Goal: Task Accomplishment & Management: Manage account settings

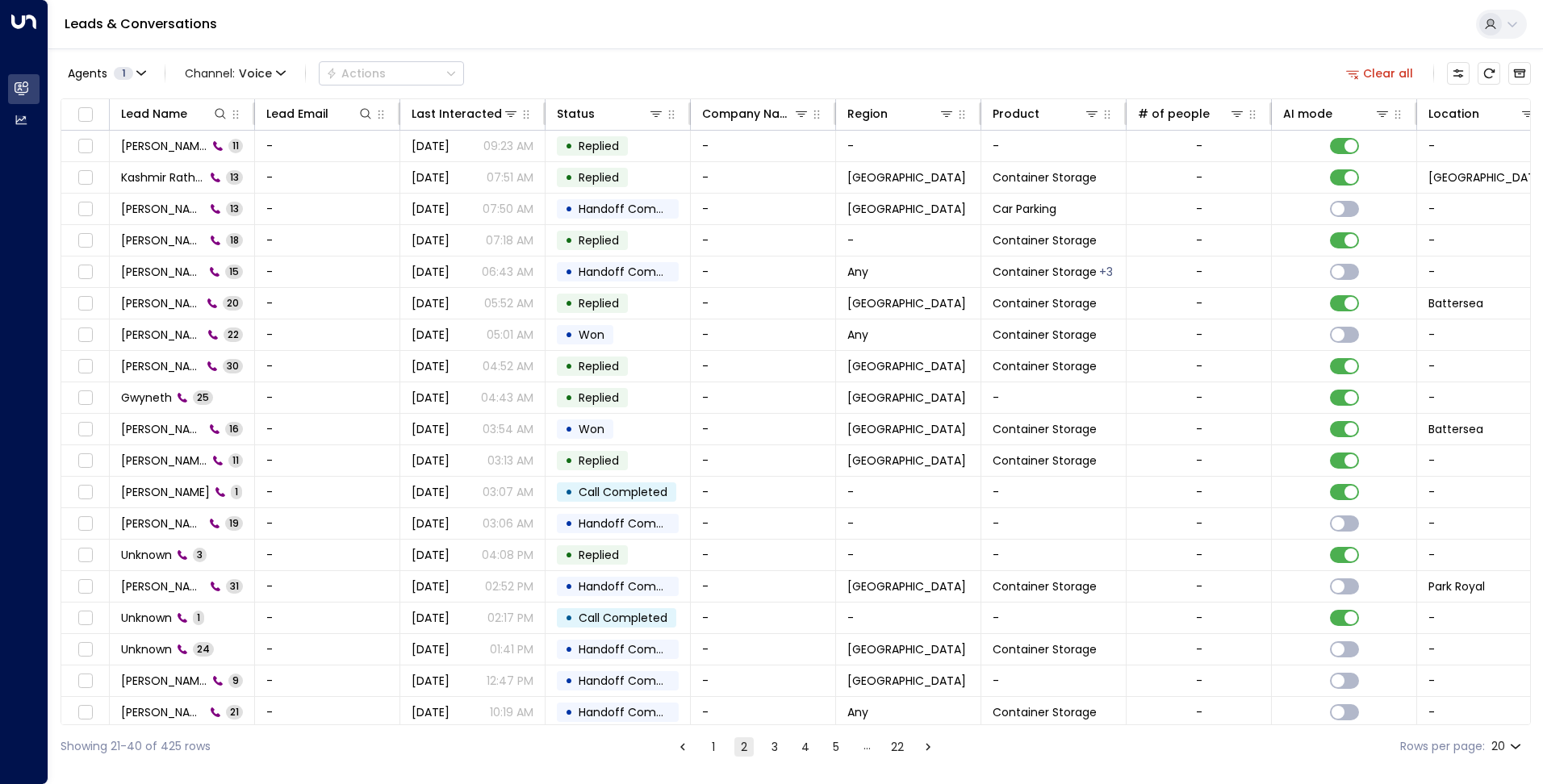
click at [909, 57] on div "Agents 1 Channel: Voice Actions Clear all" at bounding box center [795, 73] width 1470 height 34
click at [1271, 23] on div "Leads & Conversations" at bounding box center [796, 25] width 1494 height 50
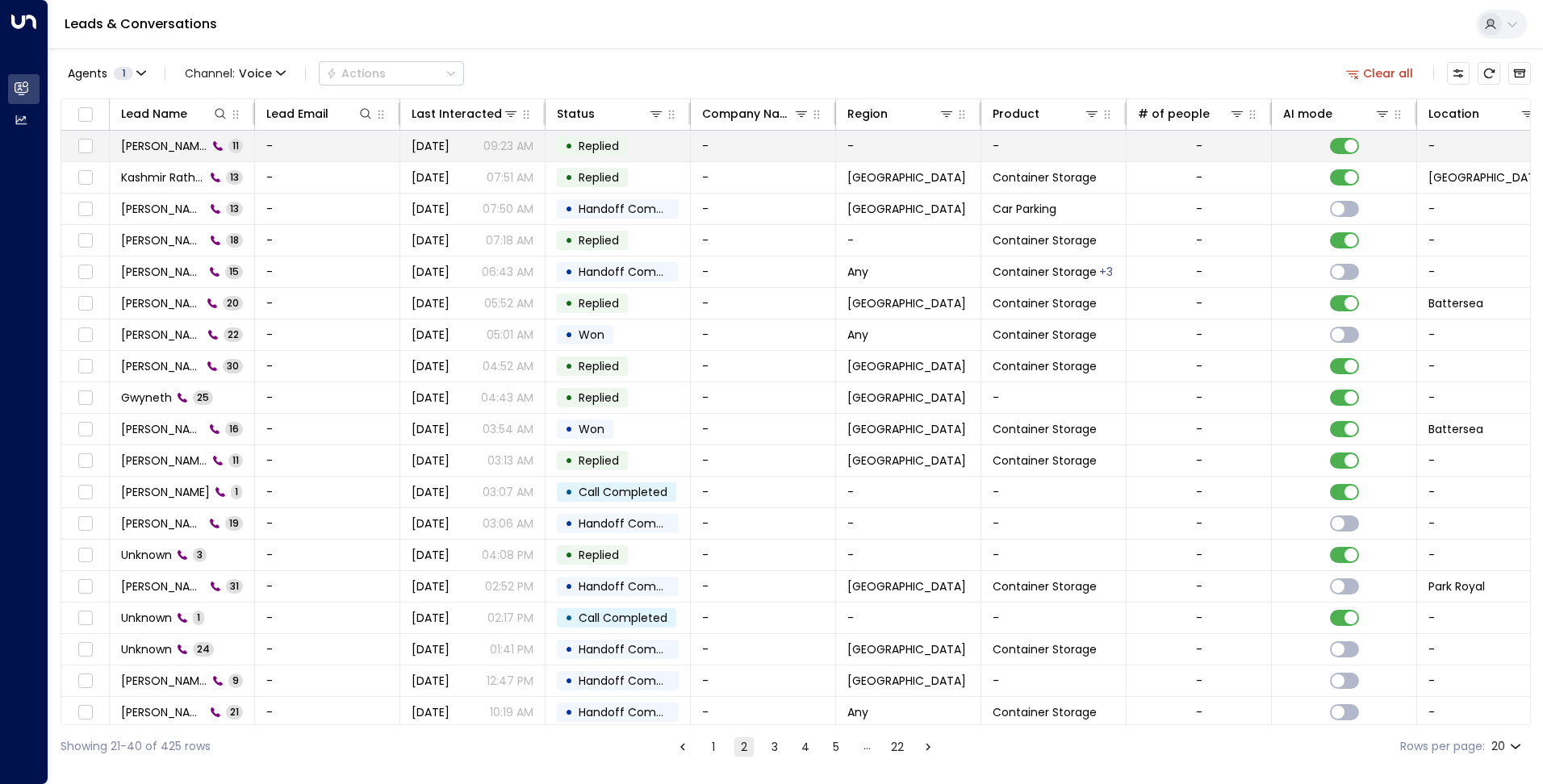
click at [157, 139] on span "Chris Smith" at bounding box center [164, 146] width 87 height 16
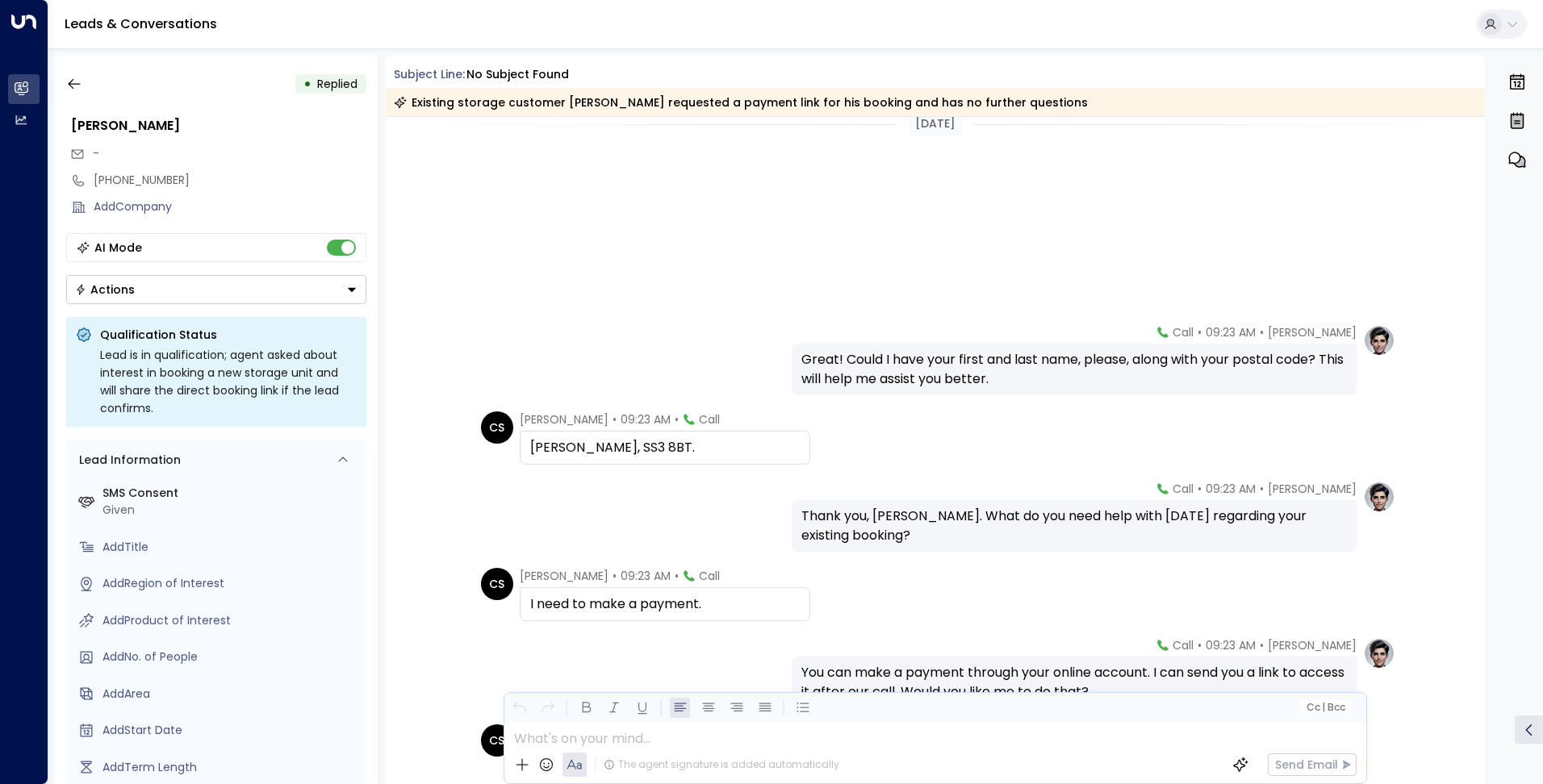
scroll to position [16, 0]
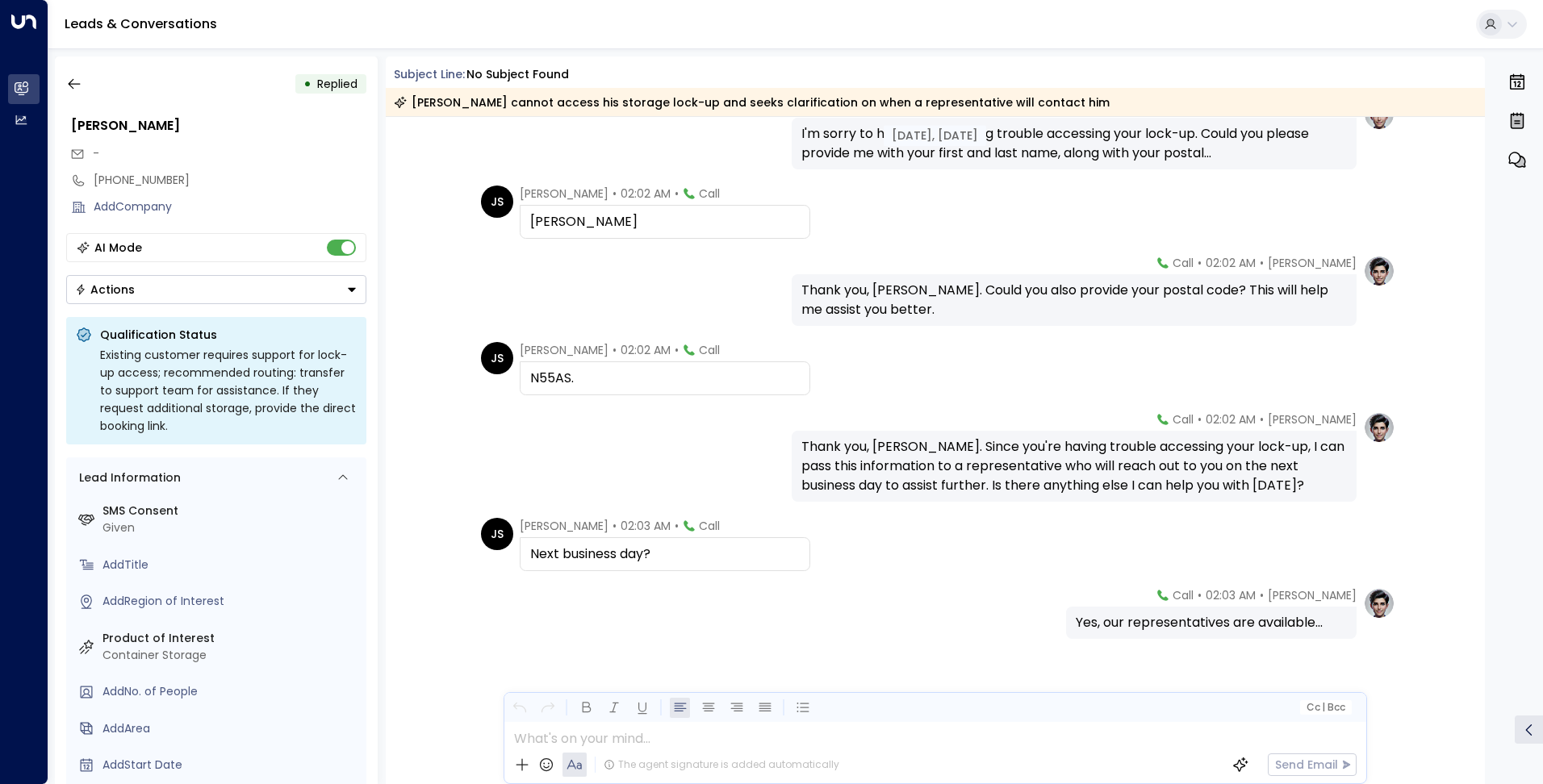
scroll to position [537, 0]
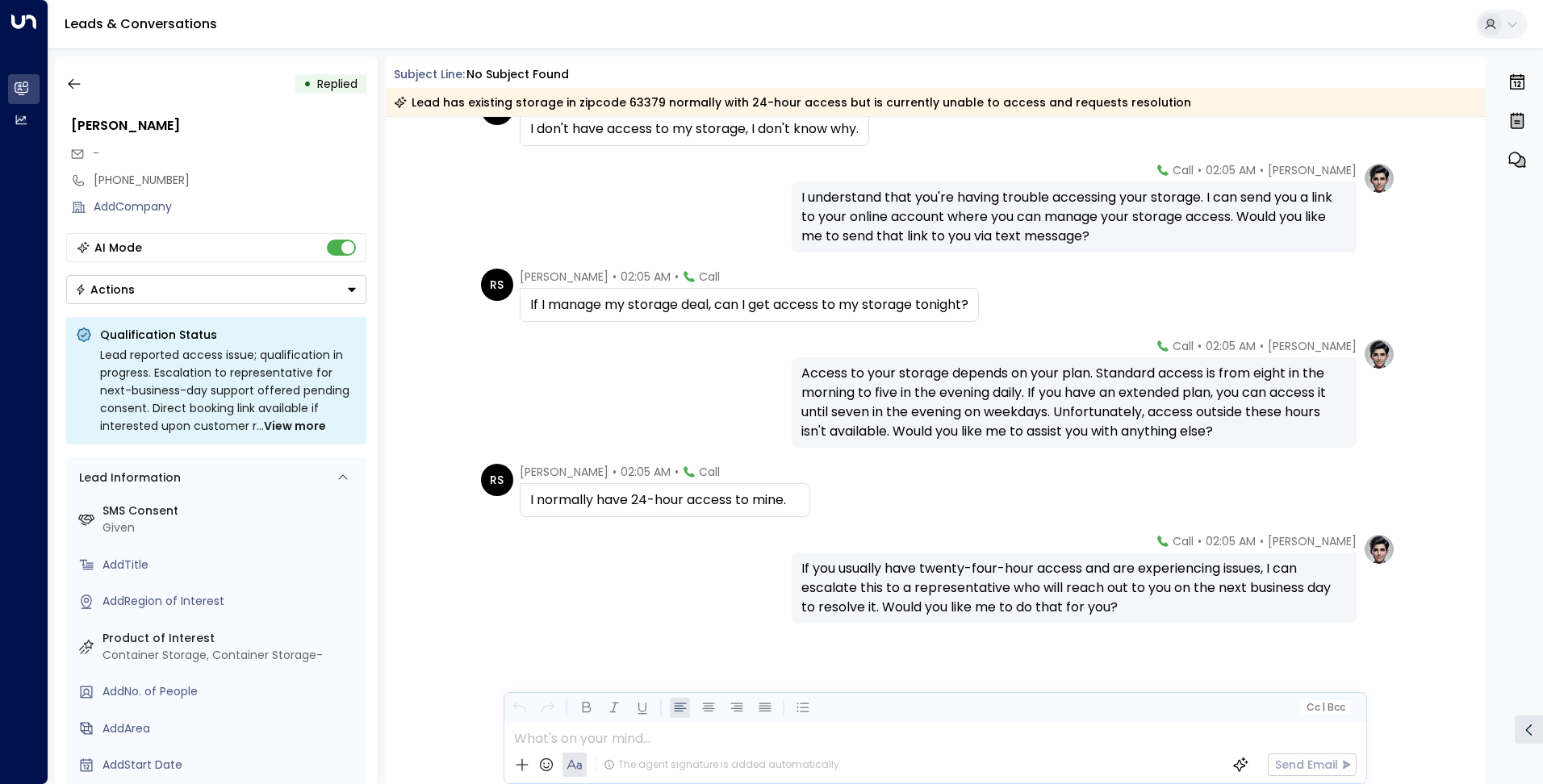
scroll to position [496, 0]
click at [1262, 76] on div "Subject Line: No subject found" at bounding box center [939, 74] width 1091 height 17
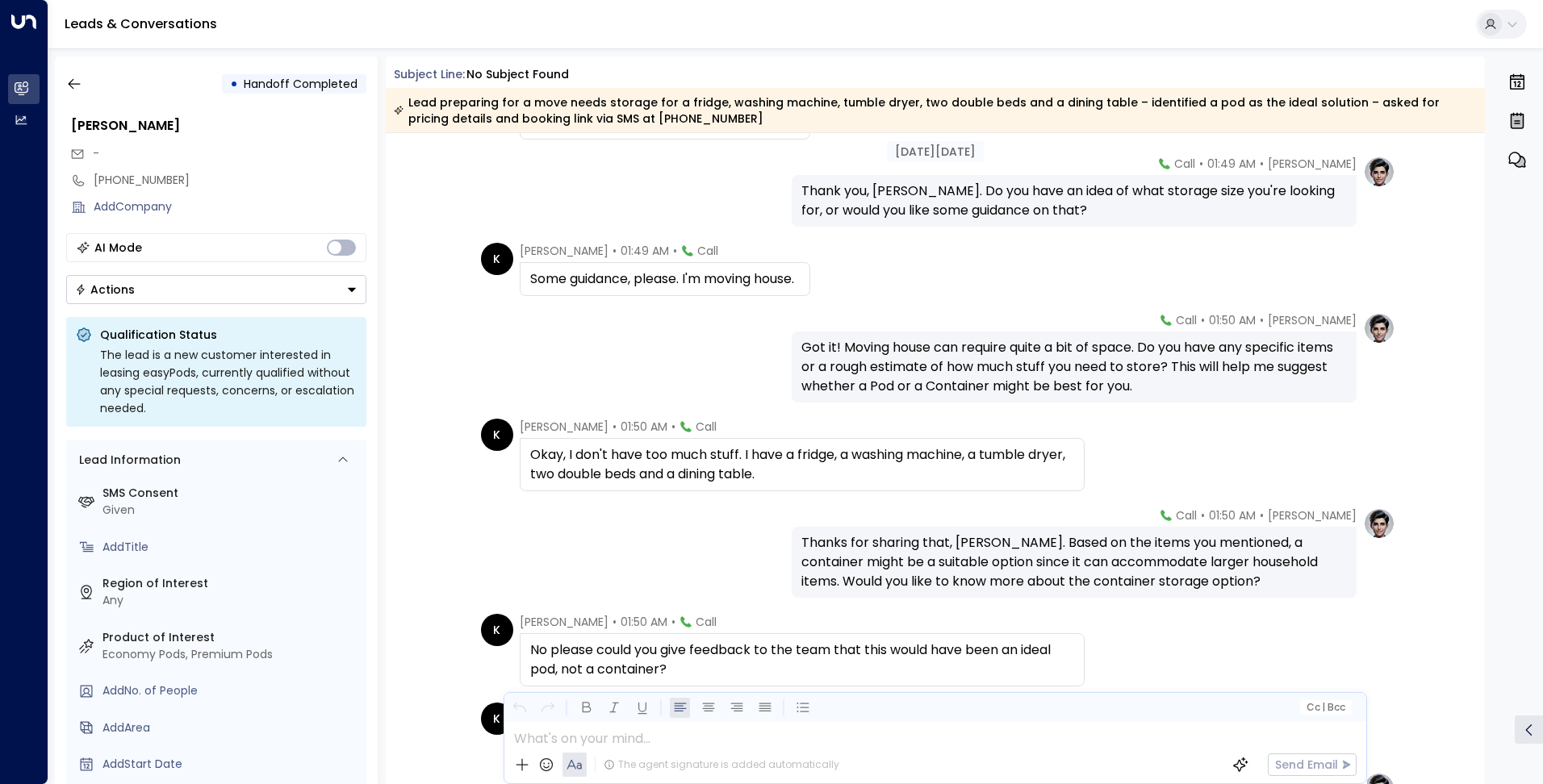
scroll to position [502, 0]
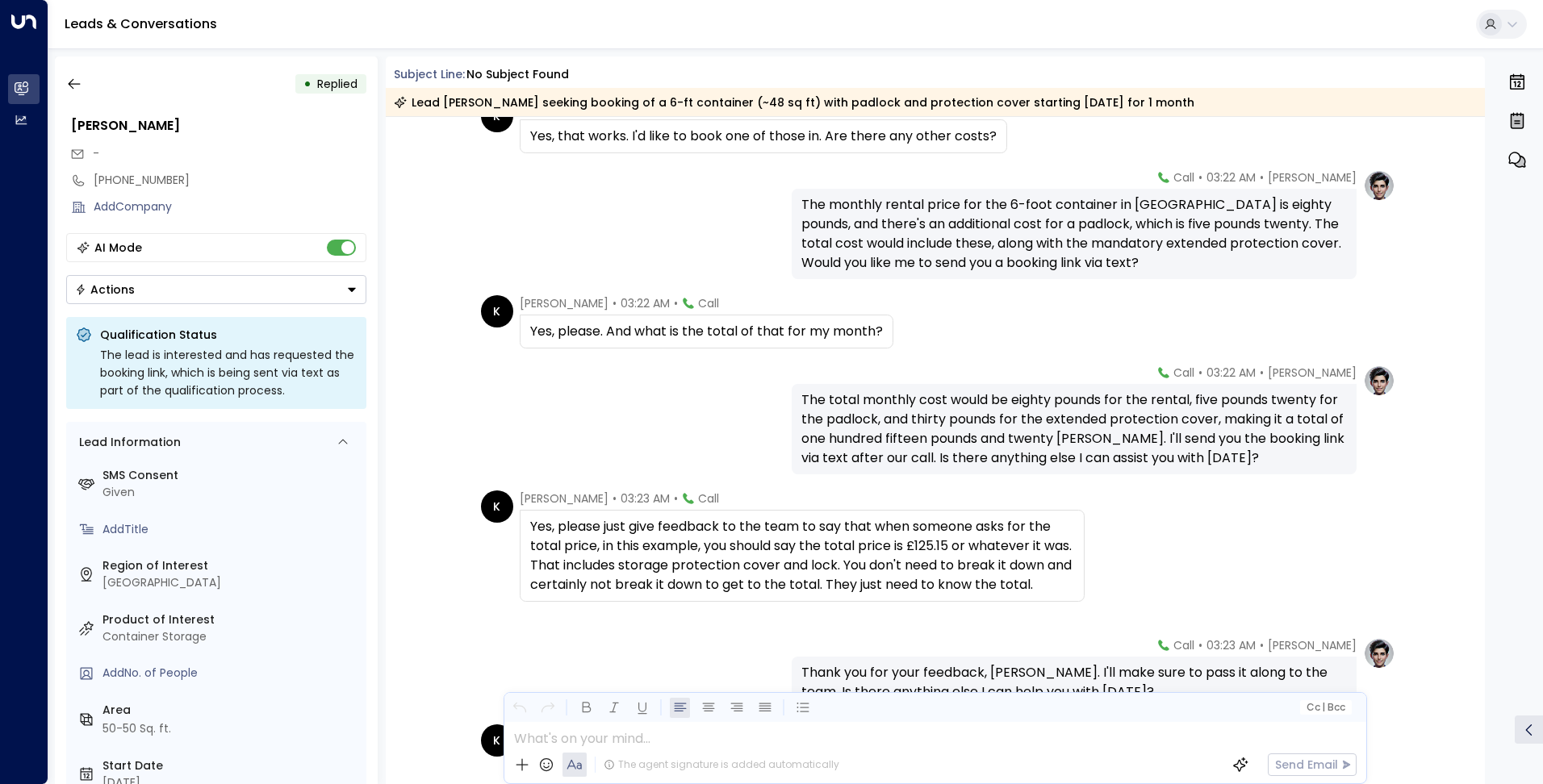
scroll to position [4282, 0]
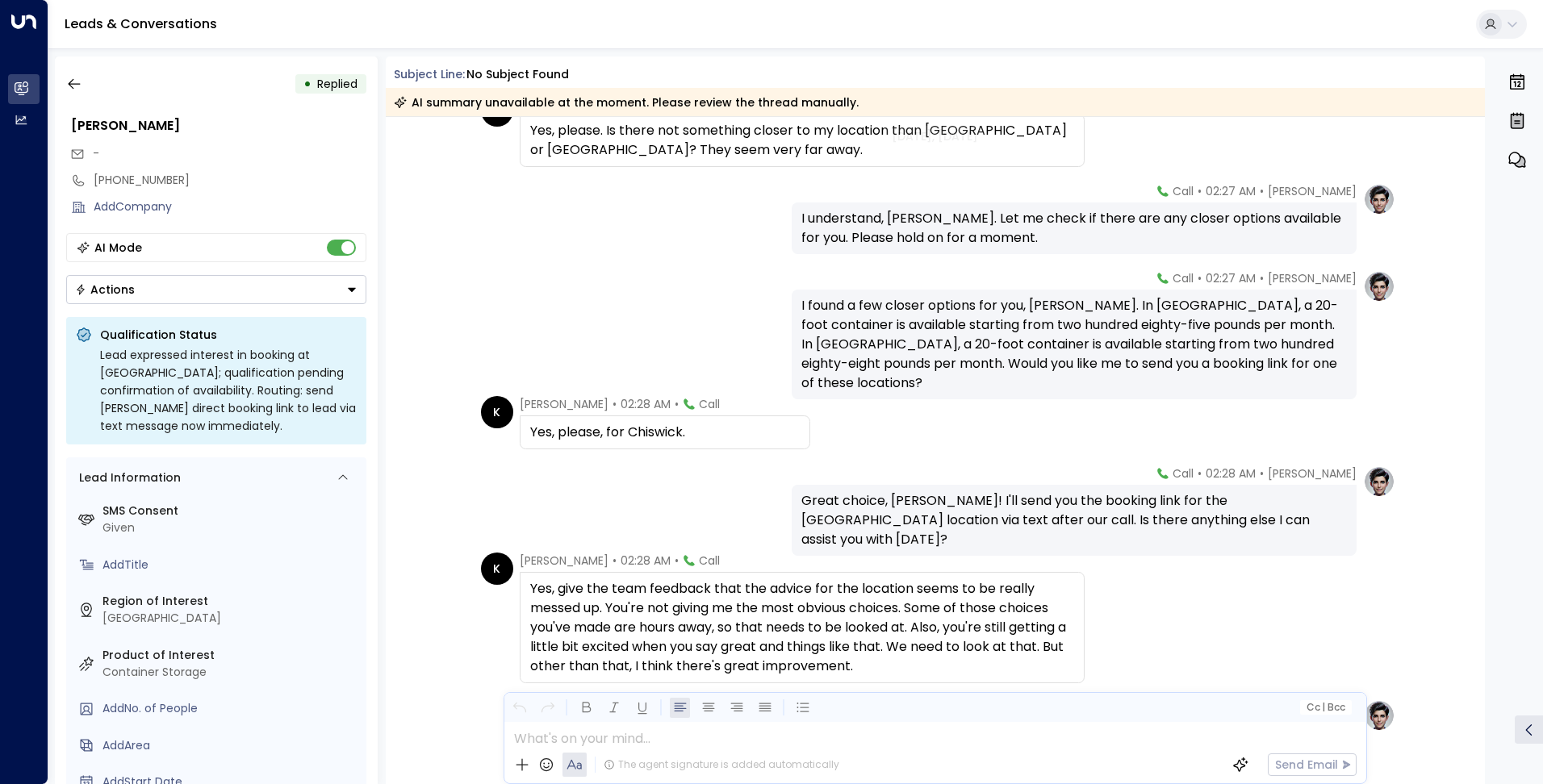
scroll to position [1694, 0]
click at [269, 29] on div "Leads & Conversations" at bounding box center [796, 25] width 1494 height 50
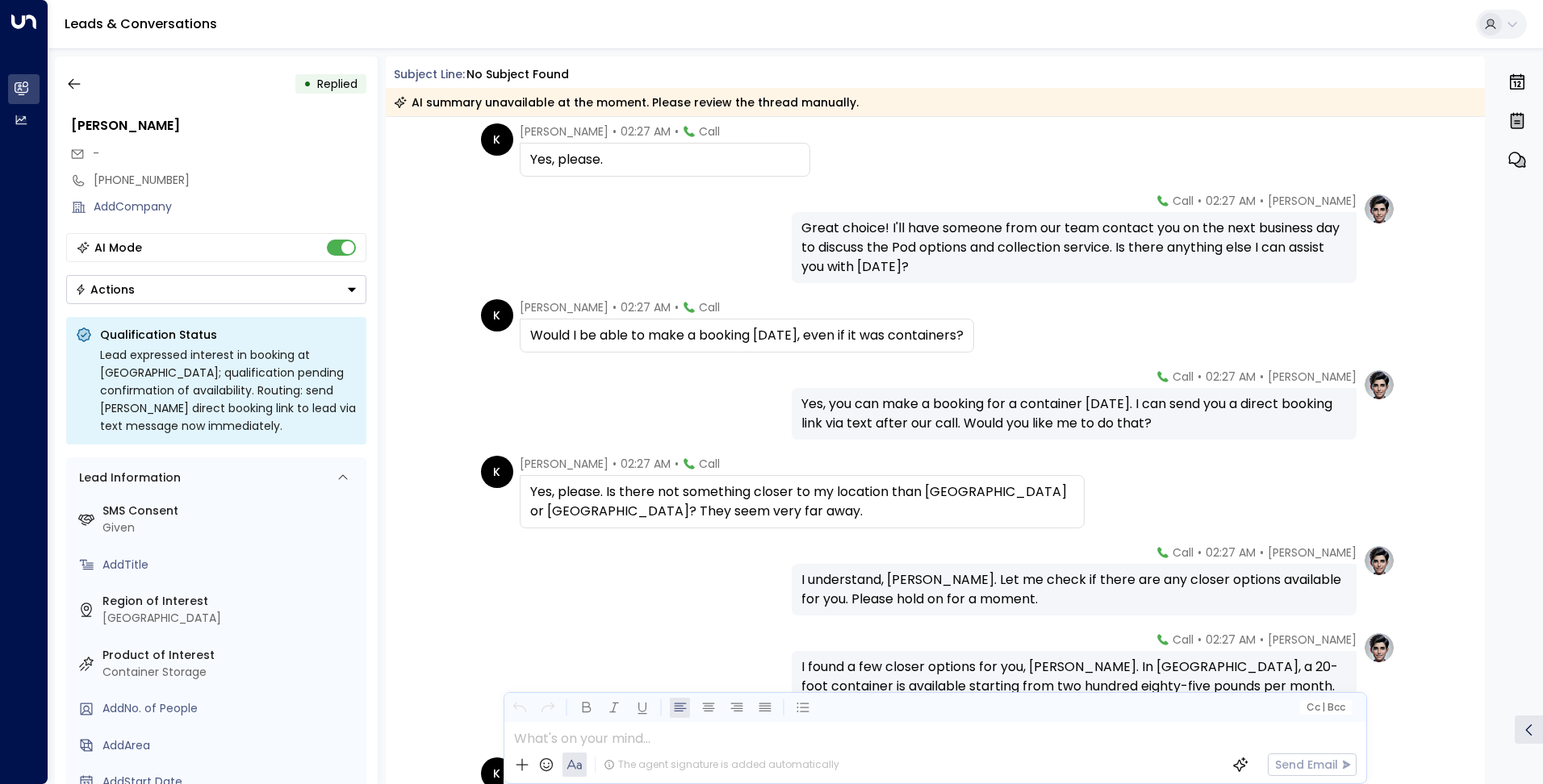
scroll to position [1371, 0]
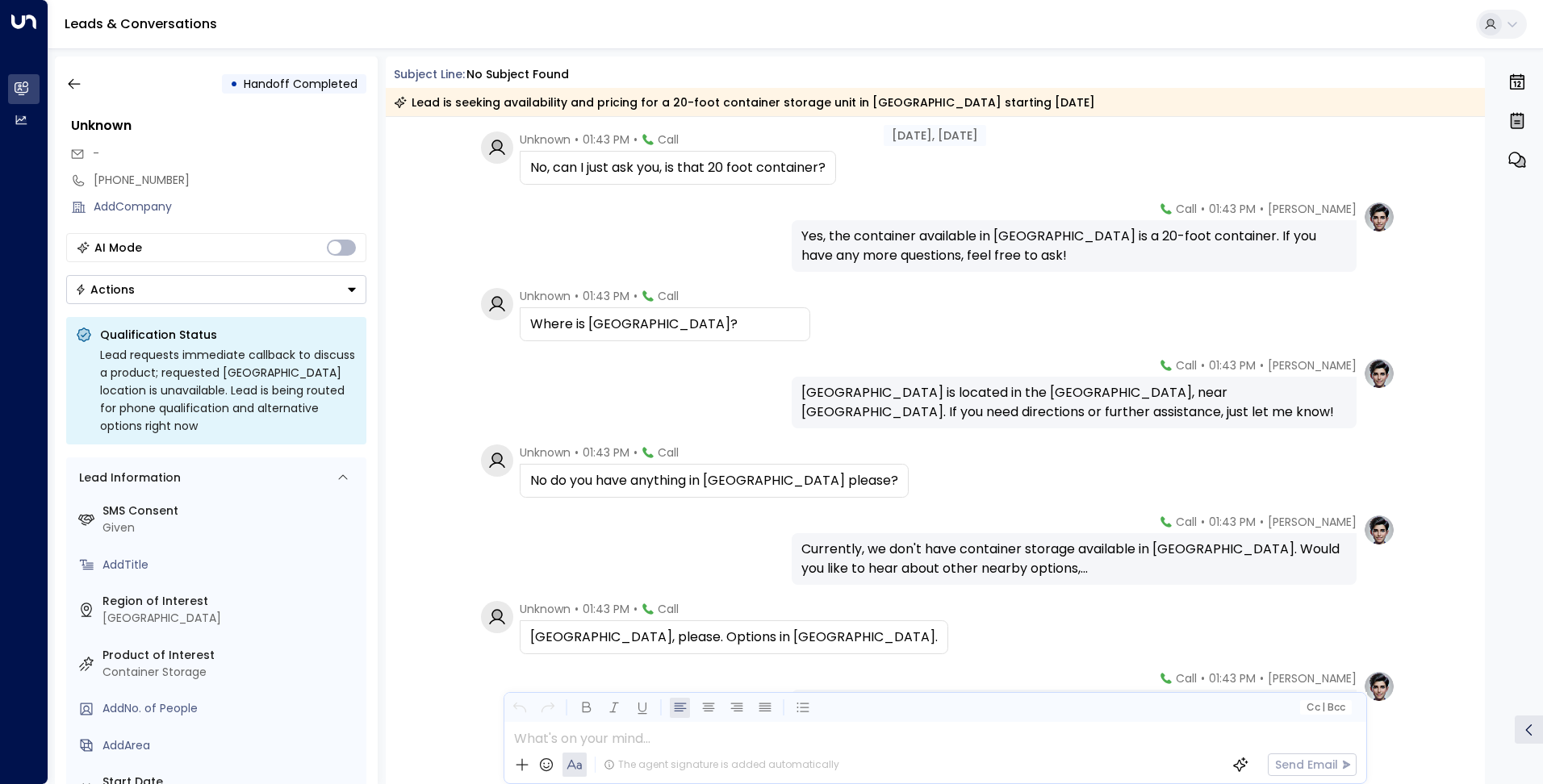
scroll to position [1503, 0]
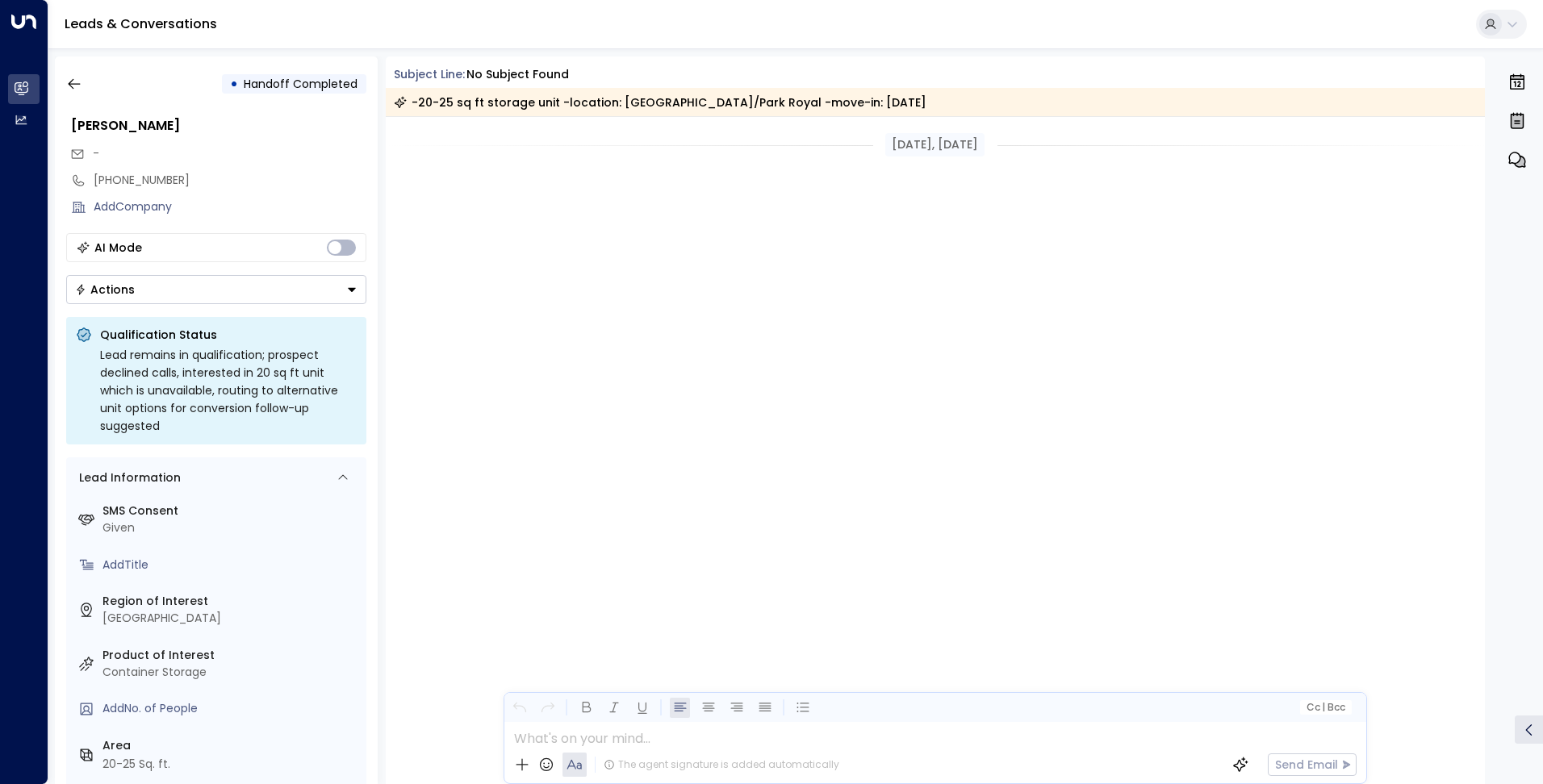
scroll to position [6429, 0]
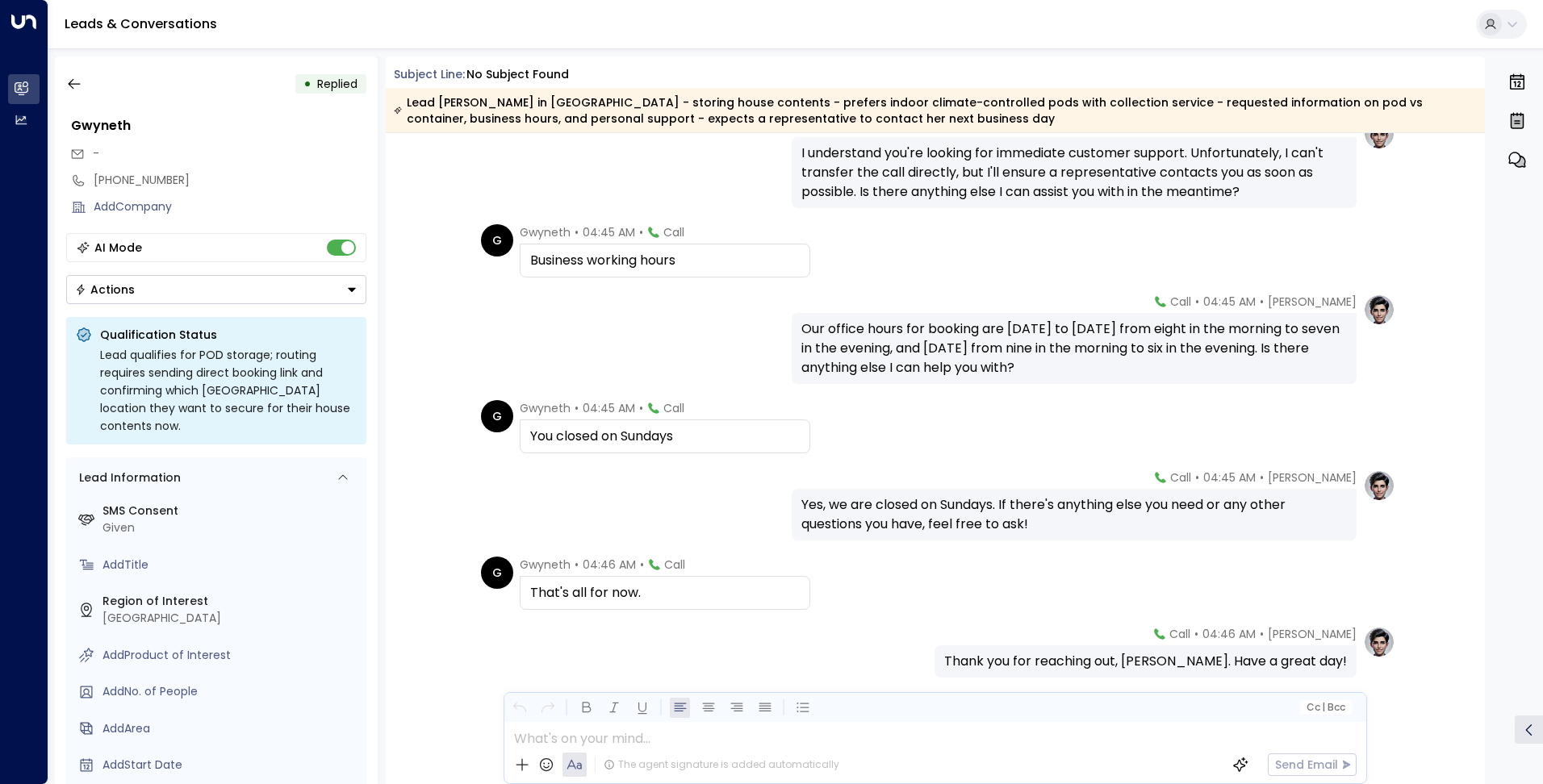
scroll to position [1466, 0]
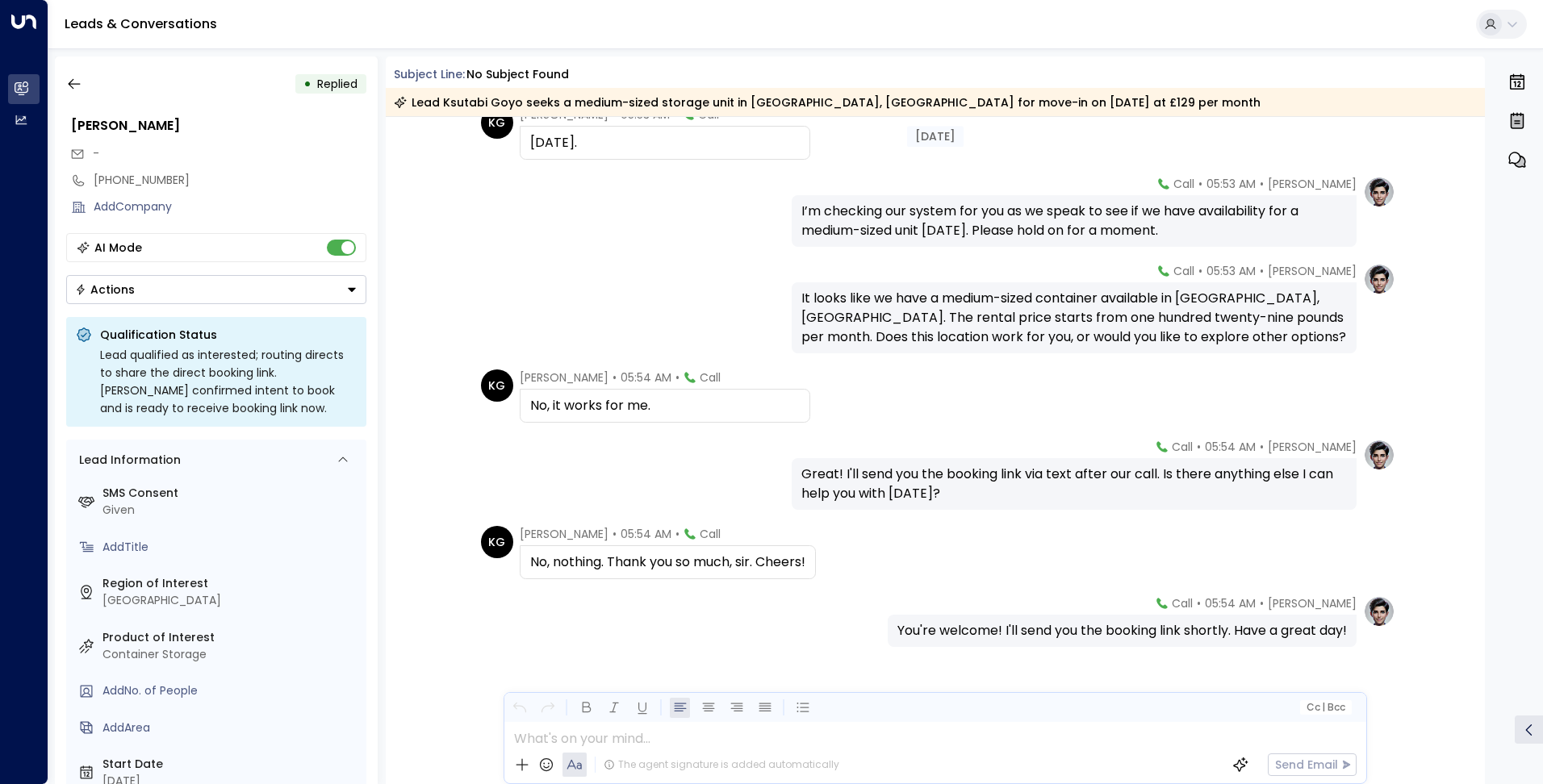
scroll to position [1171, 0]
